Goal: Information Seeking & Learning: Compare options

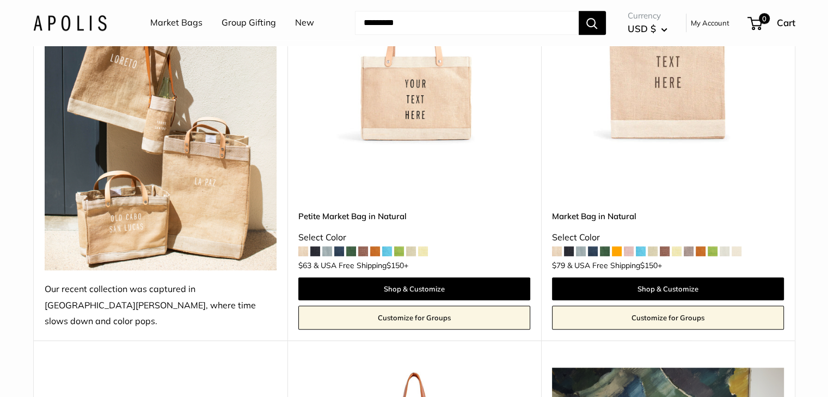
scroll to position [540, 0]
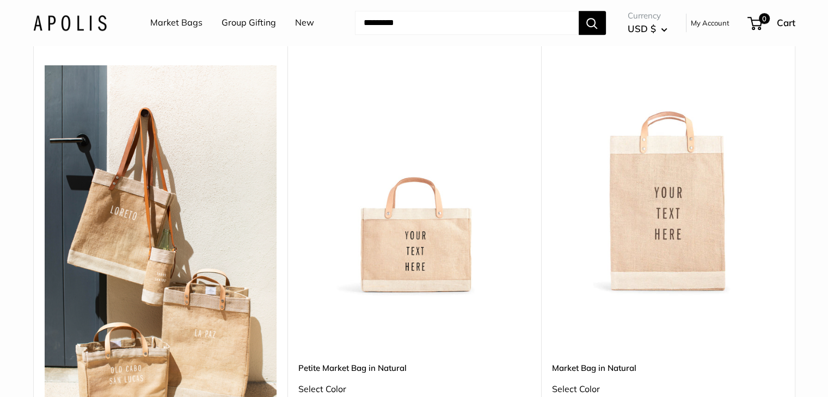
click at [0, 0] on img at bounding box center [0, 0] width 0 height 0
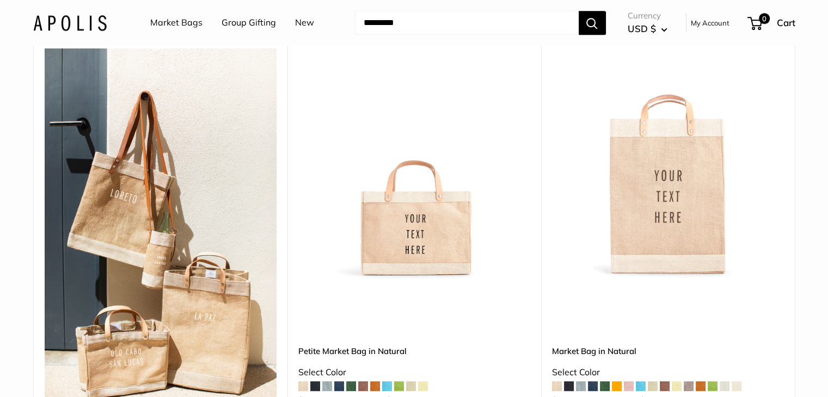
scroll to position [683, 0]
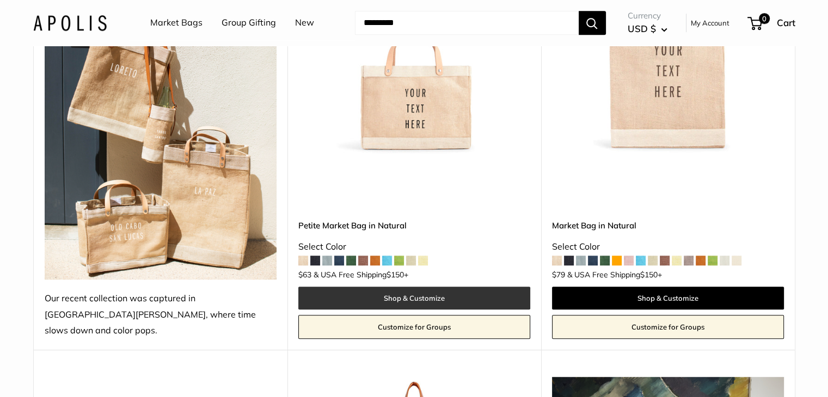
click at [405, 287] on link "Shop & Customize" at bounding box center [414, 298] width 232 height 23
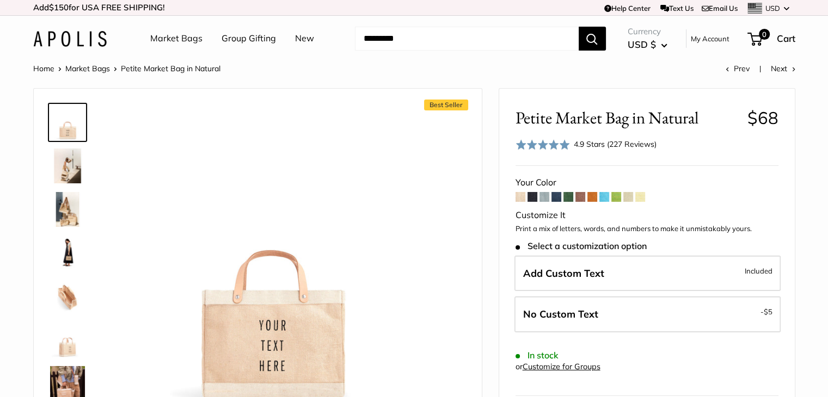
click at [555, 197] on span at bounding box center [556, 197] width 10 height 10
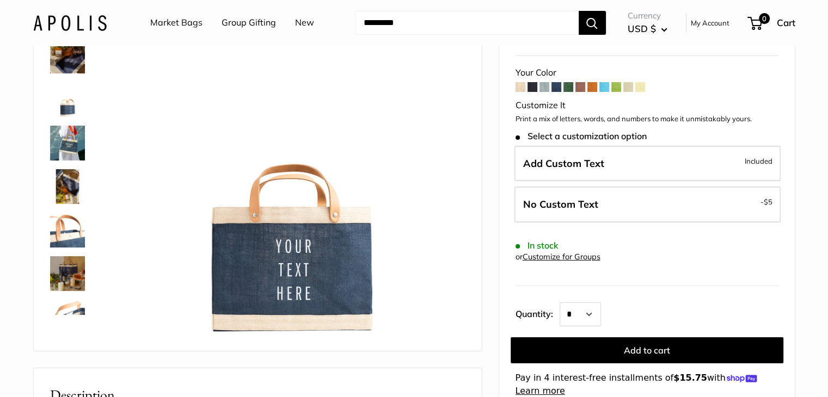
scroll to position [105, 0]
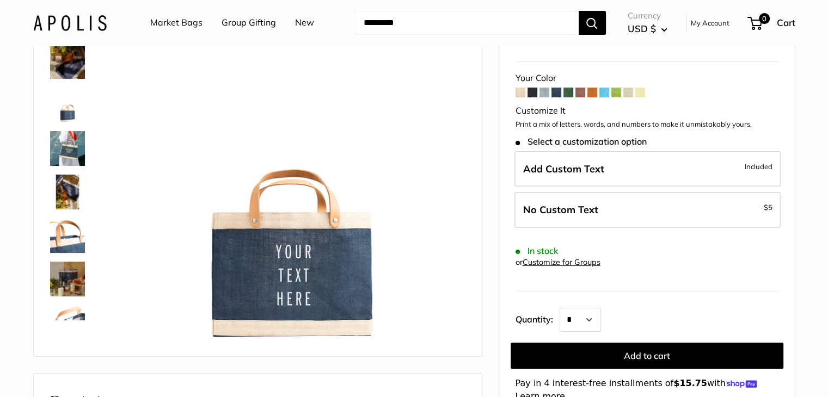
click at [546, 89] on span at bounding box center [545, 93] width 10 height 10
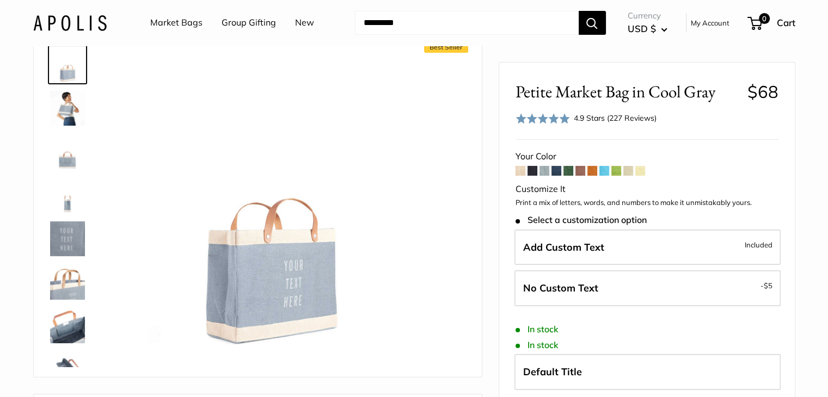
scroll to position [57, 0]
click at [608, 175] on span at bounding box center [604, 171] width 10 height 10
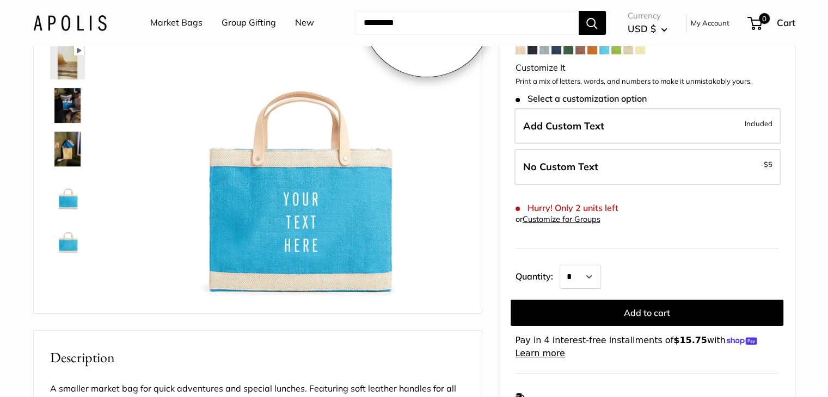
scroll to position [148, 0]
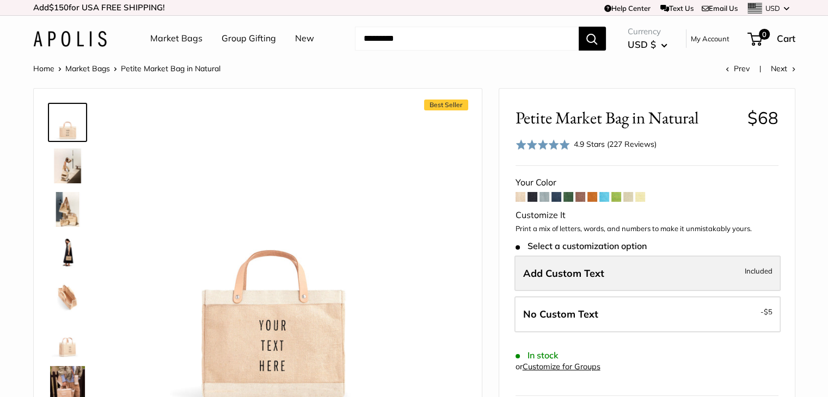
click at [546, 270] on span "Add Custom Text" at bounding box center [563, 273] width 81 height 13
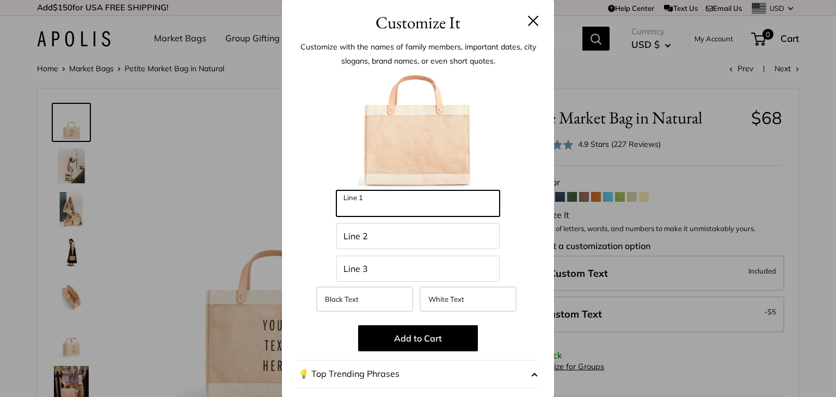
click at [377, 200] on input "Line 1" at bounding box center [417, 204] width 163 height 26
type input "**"
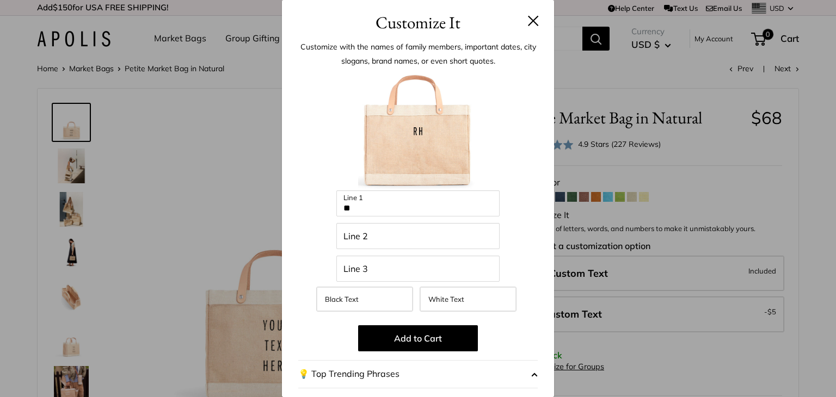
click at [529, 16] on button at bounding box center [533, 20] width 11 height 11
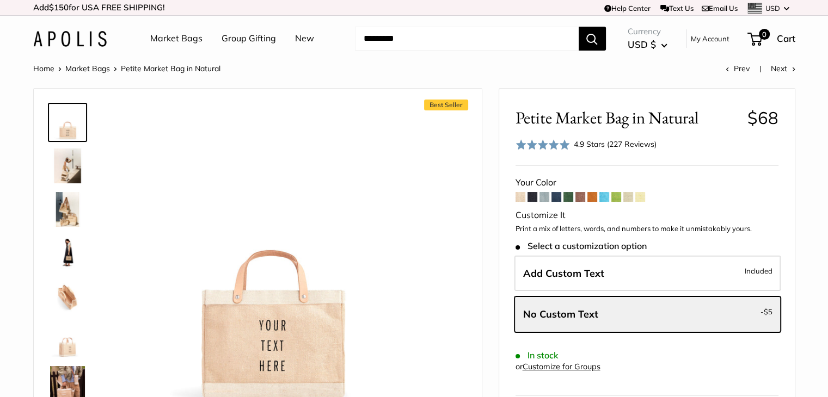
click at [171, 39] on link "Market Bags" at bounding box center [176, 38] width 52 height 16
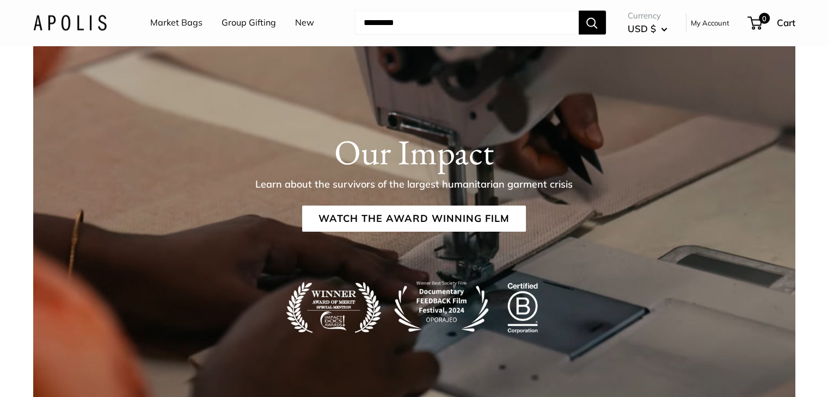
scroll to position [2246, 0]
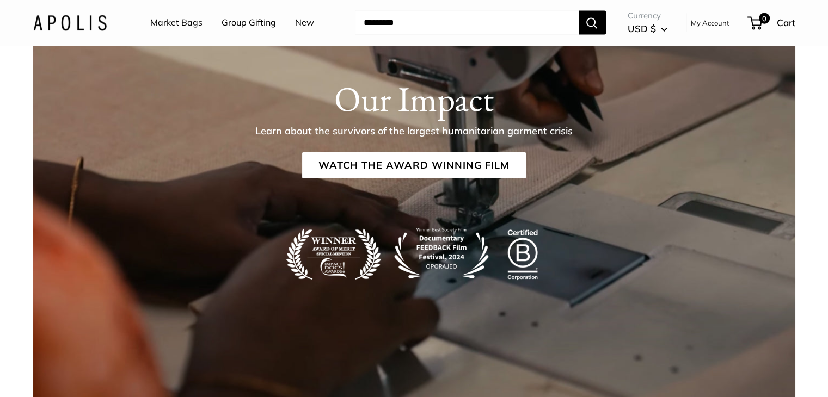
click at [185, 23] on link "Market Bags" at bounding box center [176, 23] width 52 height 16
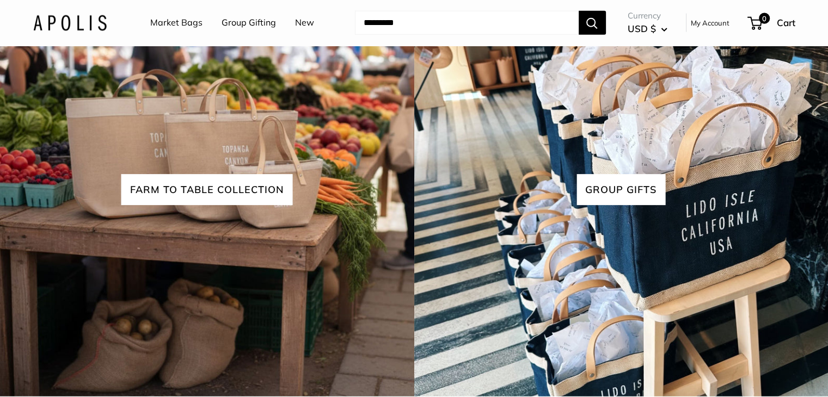
scroll to position [2816, 0]
click at [177, 24] on link "Market Bags" at bounding box center [176, 23] width 52 height 16
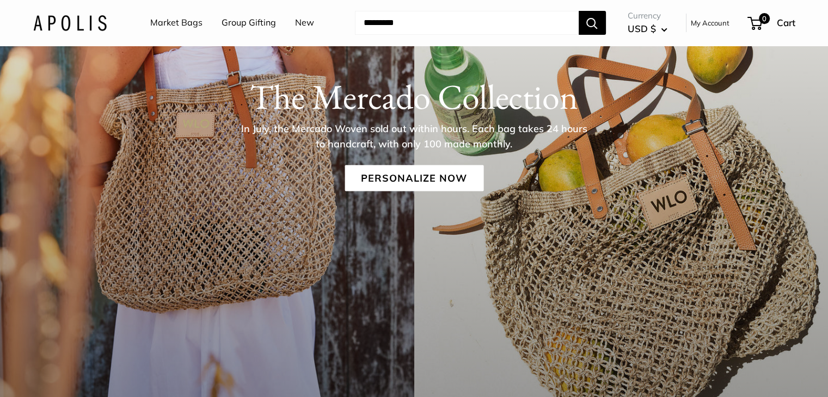
scroll to position [274, 0]
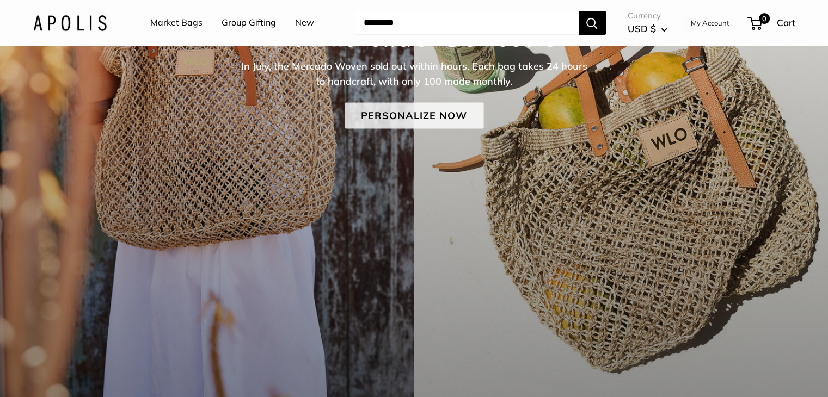
click at [425, 112] on link "Personalize Now" at bounding box center [414, 116] width 139 height 26
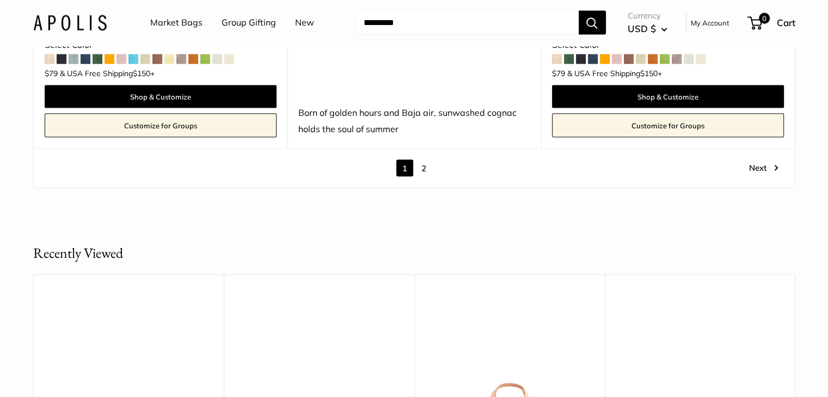
scroll to position [6431, 0]
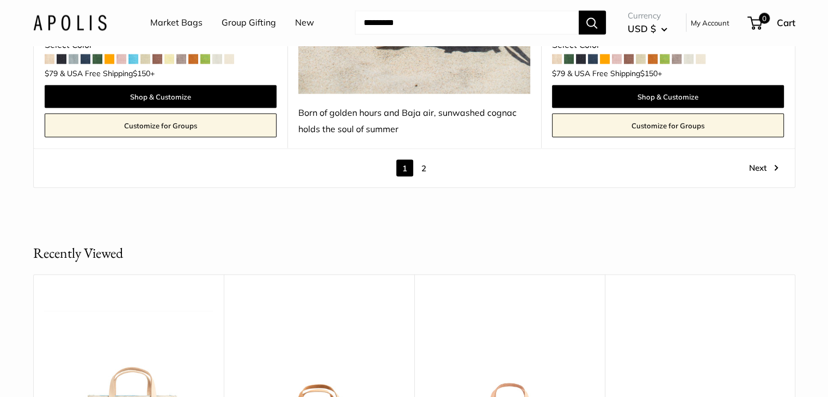
click at [427, 160] on link "2" at bounding box center [423, 168] width 17 height 17
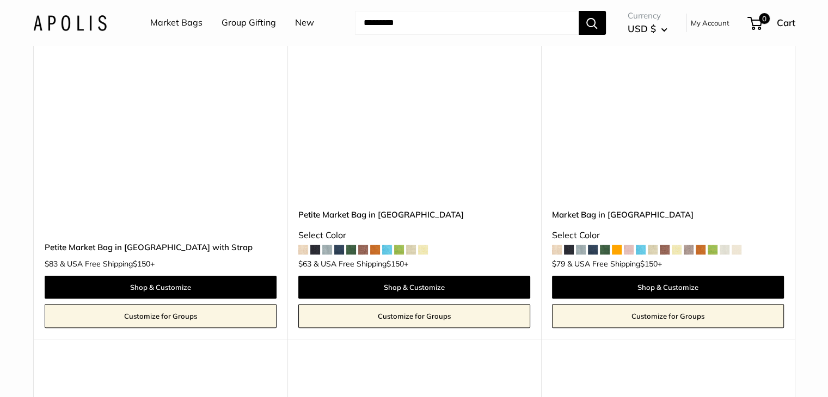
scroll to position [231, 0]
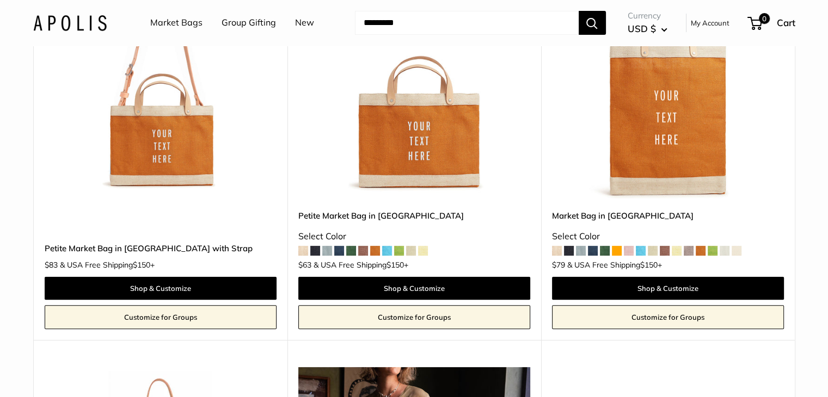
click at [0, 0] on img at bounding box center [0, 0] width 0 height 0
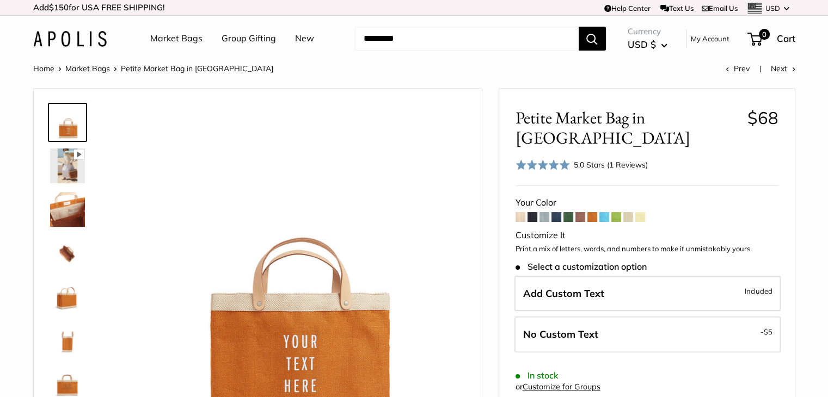
click at [237, 41] on link "Group Gifting" at bounding box center [249, 38] width 54 height 16
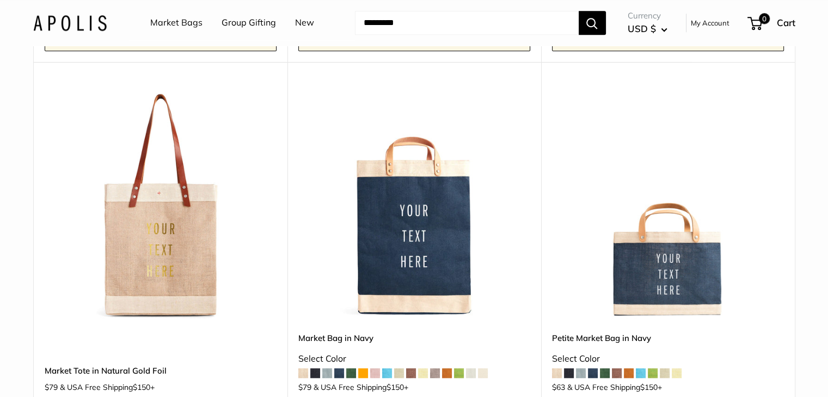
scroll to position [1021, 0]
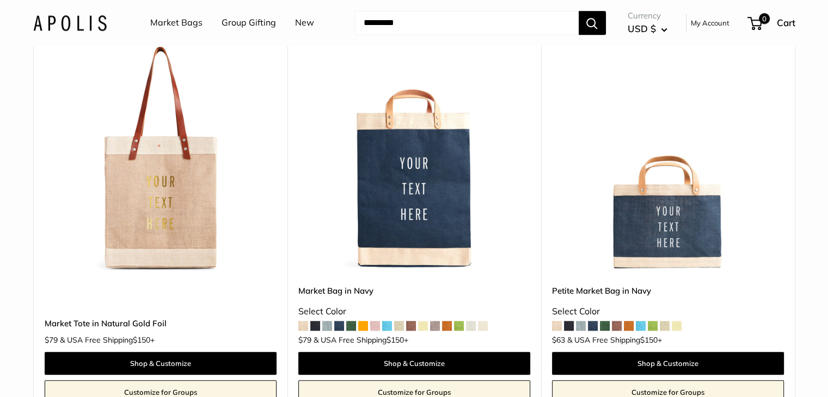
click at [617, 327] on span at bounding box center [617, 326] width 10 height 10
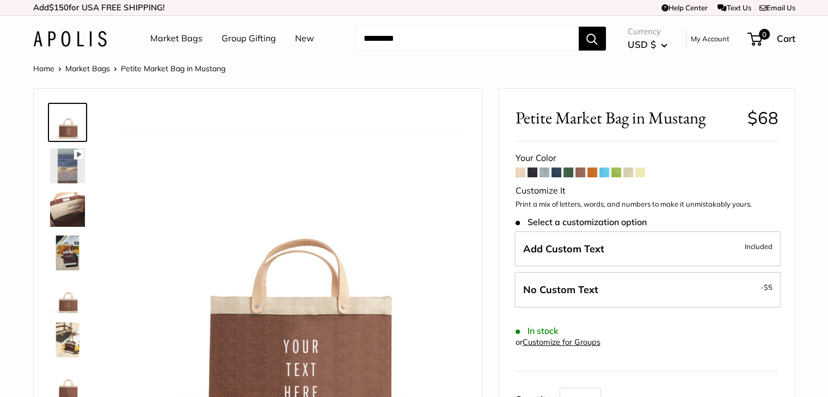
scroll to position [28, 0]
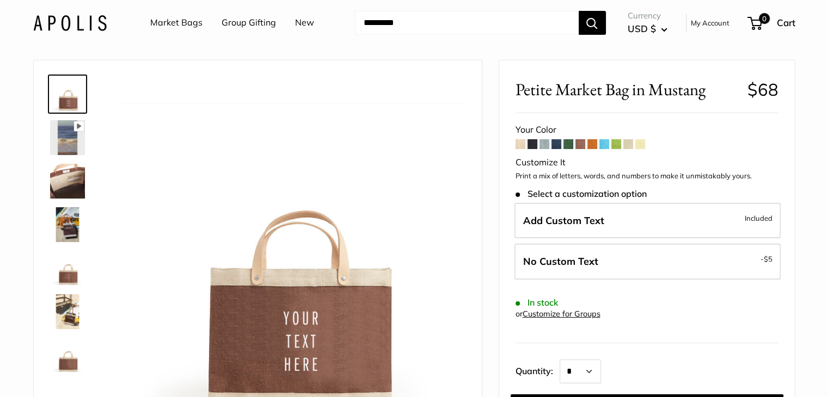
click at [629, 142] on span at bounding box center [628, 144] width 10 height 10
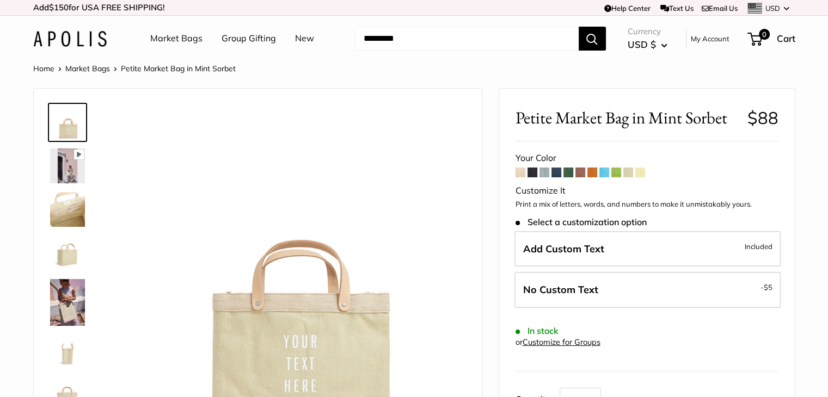
click at [530, 170] on span at bounding box center [533, 173] width 10 height 10
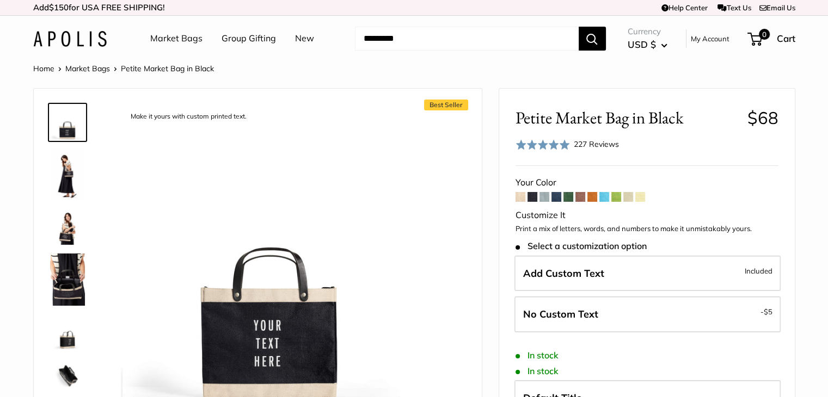
click at [541, 200] on span at bounding box center [545, 197] width 10 height 10
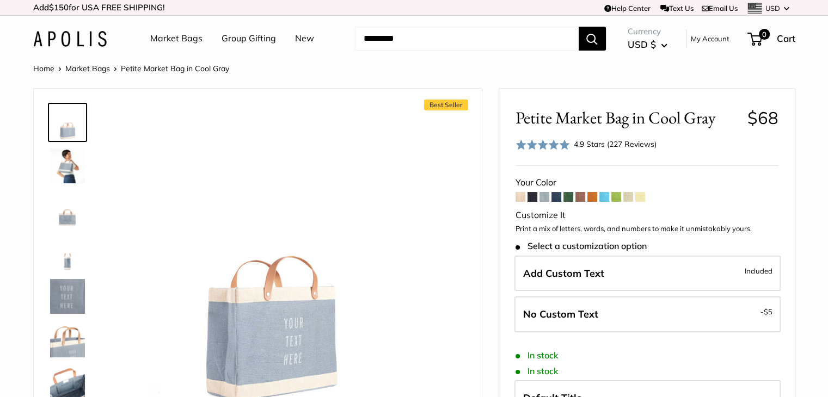
click at [579, 195] on span at bounding box center [580, 197] width 10 height 10
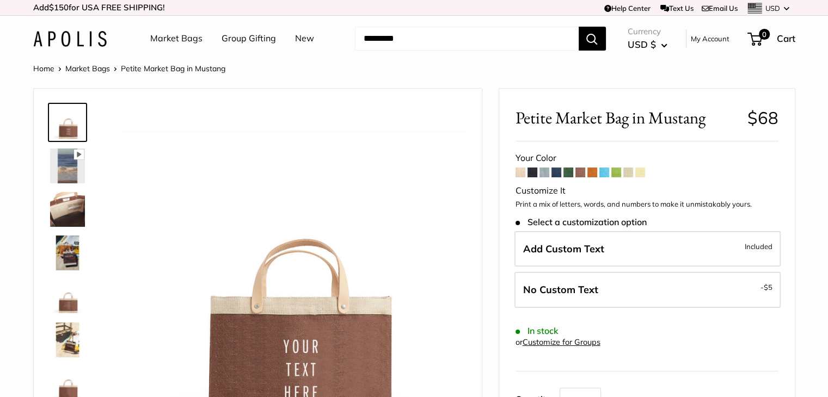
scroll to position [69, 0]
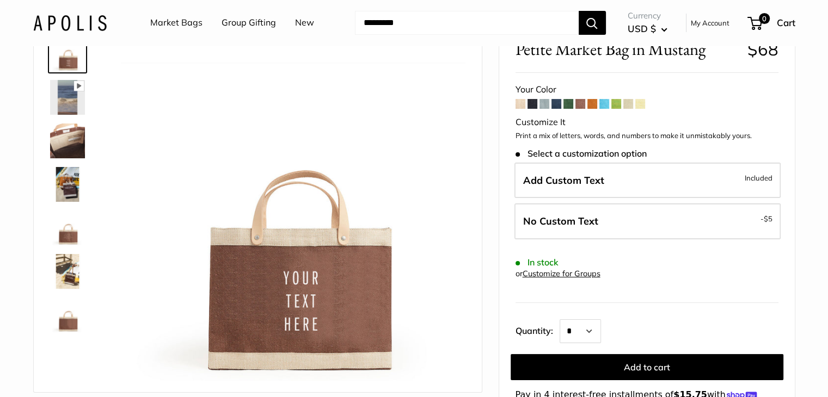
click at [641, 103] on span at bounding box center [640, 104] width 10 height 10
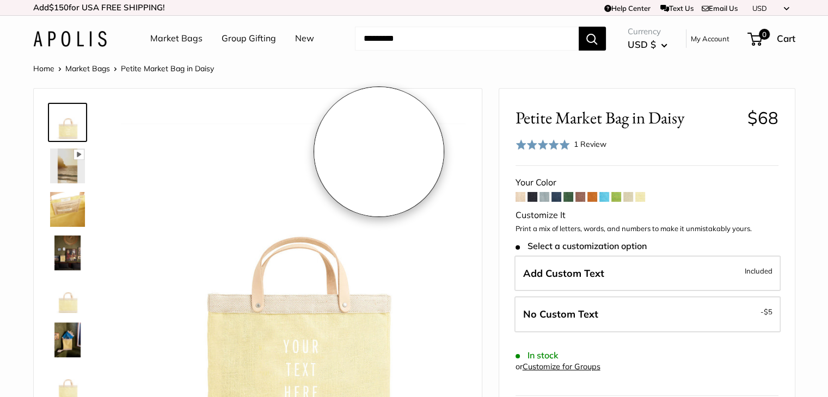
scroll to position [132, 0]
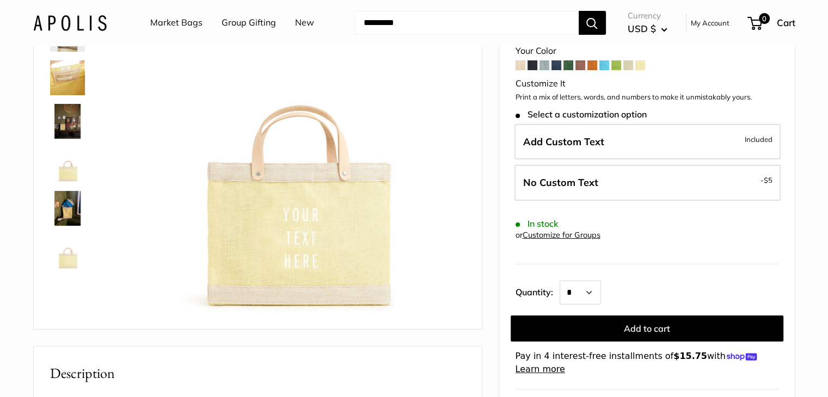
click at [565, 66] on span at bounding box center [568, 65] width 10 height 10
